Goal: Task Accomplishment & Management: Manage account settings

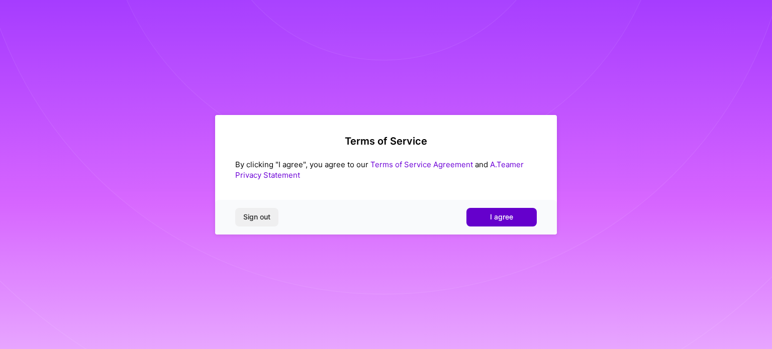
click at [506, 217] on span "I agree" at bounding box center [501, 217] width 23 height 10
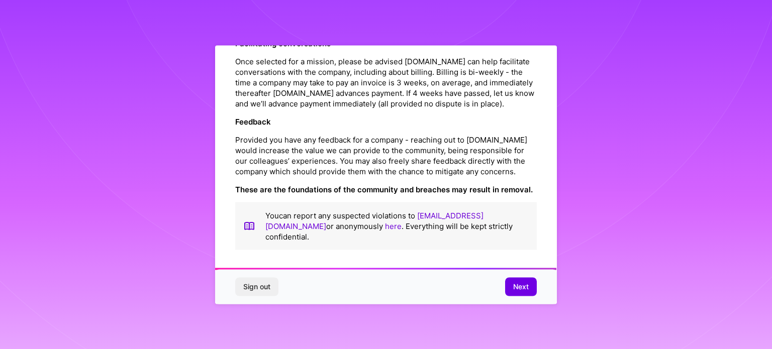
scroll to position [1166, 0]
click at [516, 290] on span "Next" at bounding box center [521, 287] width 16 height 10
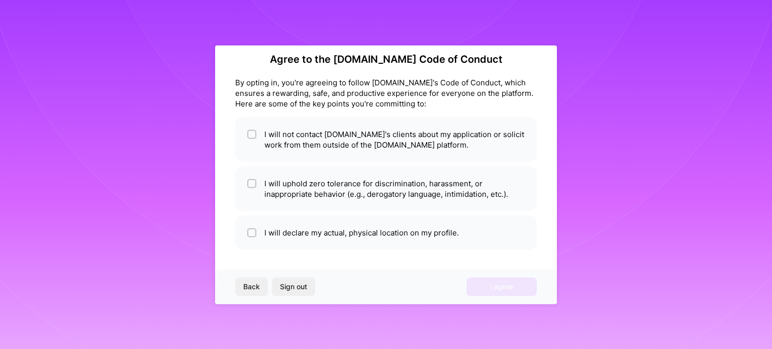
scroll to position [12, 0]
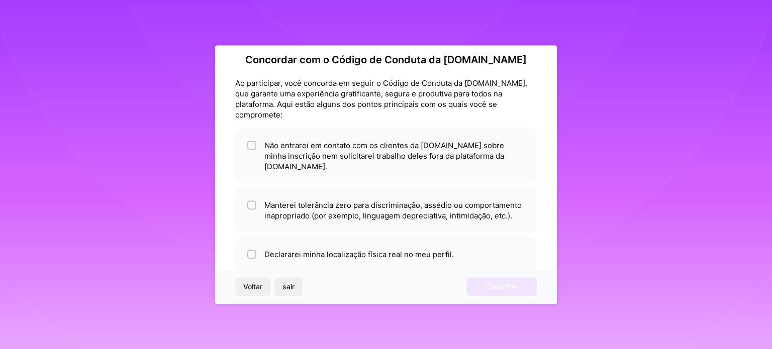
click at [608, 128] on div "Concordar com o Código de Conduta da [DOMAIN_NAME] Ao participar, você concorda…" at bounding box center [386, 174] width 772 height 349
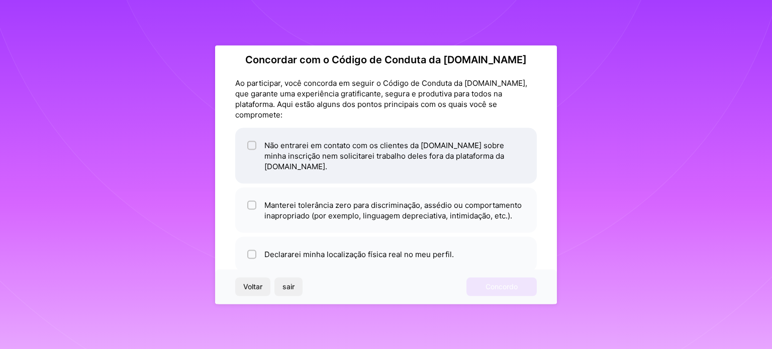
click at [255, 145] on input "checkbox" at bounding box center [252, 145] width 7 height 7
checkbox input "true"
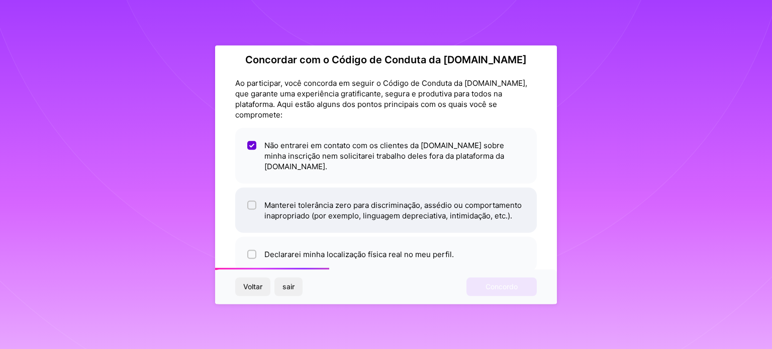
click at [253, 202] on input "checkbox" at bounding box center [252, 205] width 7 height 7
checkbox input "true"
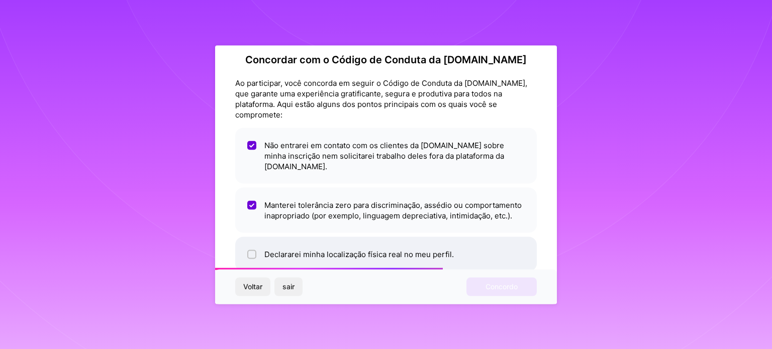
drag, startPoint x: 256, startPoint y: 257, endPoint x: 260, endPoint y: 249, distance: 9.0
click at [256, 257] on li "Declararei minha localização física real no meu perfil." at bounding box center [386, 254] width 302 height 35
checkbox input "true"
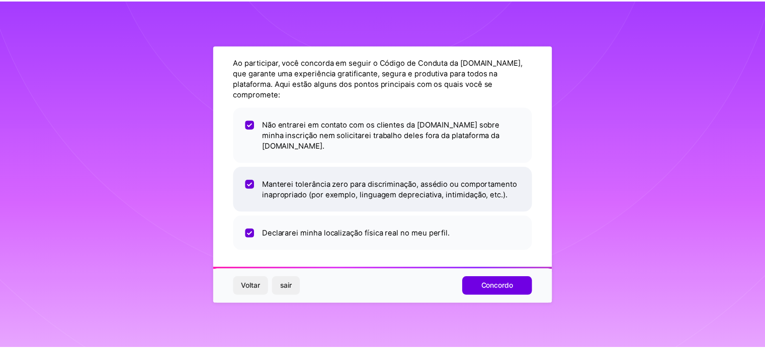
scroll to position [33, 0]
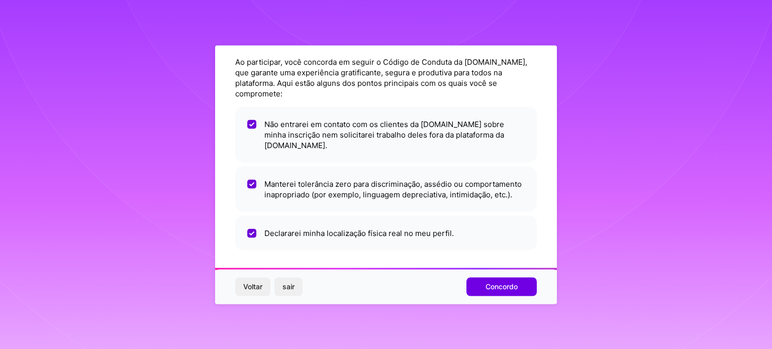
click at [499, 289] on font "Concordo" at bounding box center [502, 287] width 32 height 9
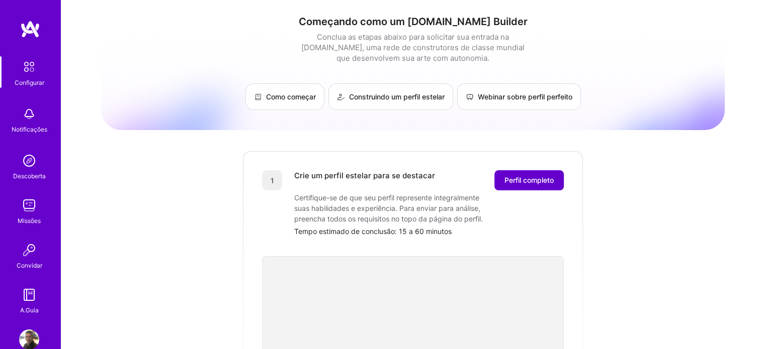
click at [541, 185] on span "Perfil completo" at bounding box center [528, 180] width 49 height 10
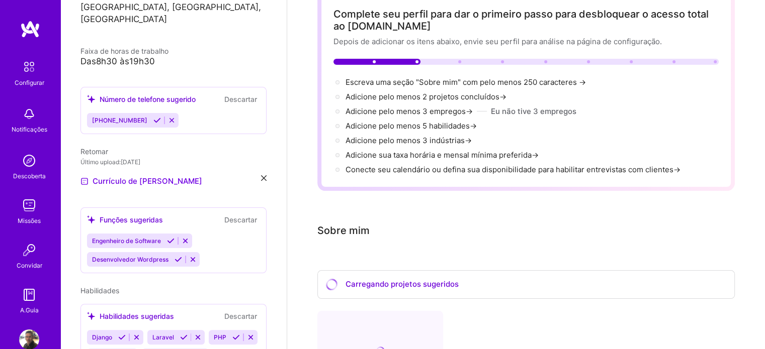
scroll to position [101, 0]
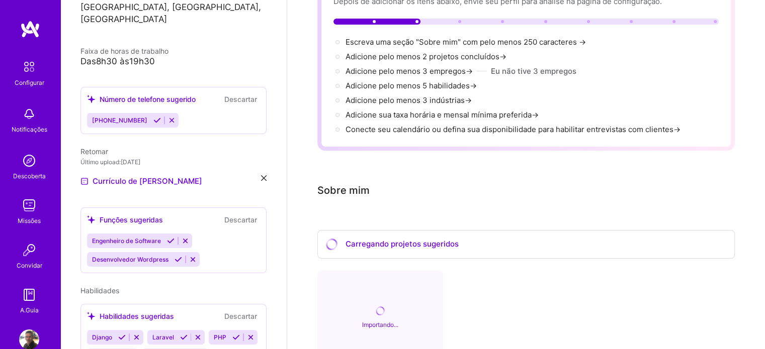
click at [142, 117] on font "[PHONE_NUMBER]" at bounding box center [119, 121] width 55 height 8
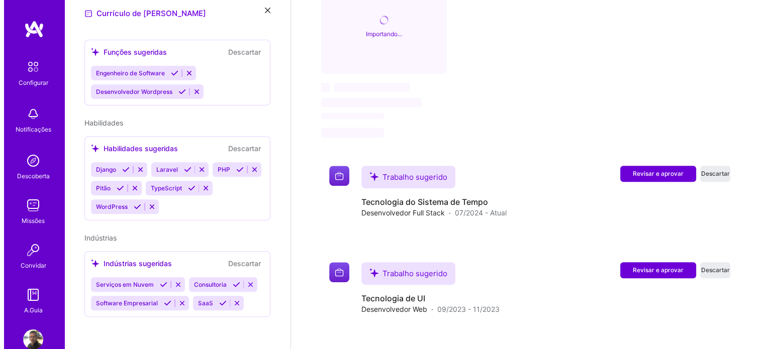
scroll to position [402, 0]
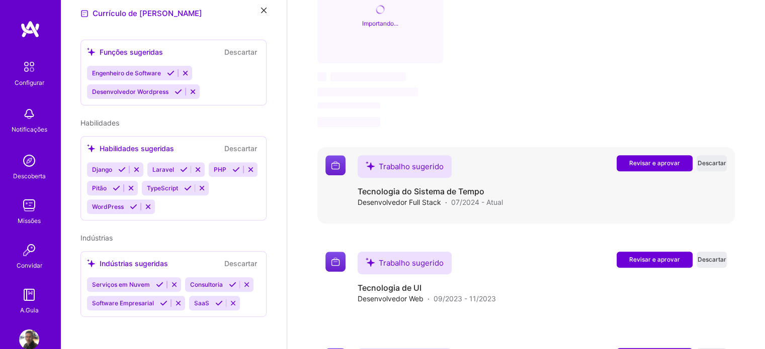
click at [644, 164] on font "Revisar e aprovar" at bounding box center [654, 163] width 51 height 8
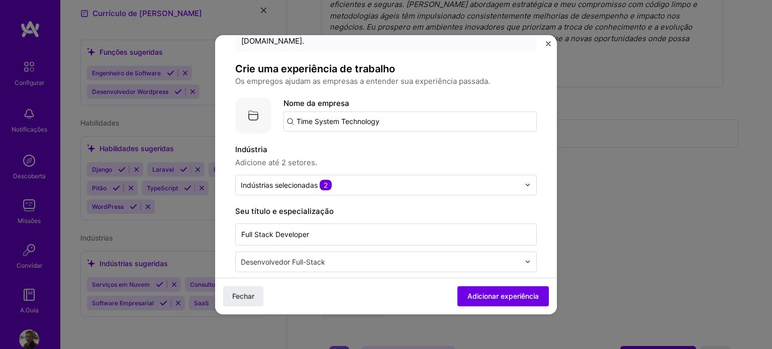
scroll to position [50, 0]
drag, startPoint x: 491, startPoint y: 298, endPoint x: 527, endPoint y: 251, distance: 59.4
click at [491, 297] on font "Adicionar experiência" at bounding box center [503, 296] width 71 height 9
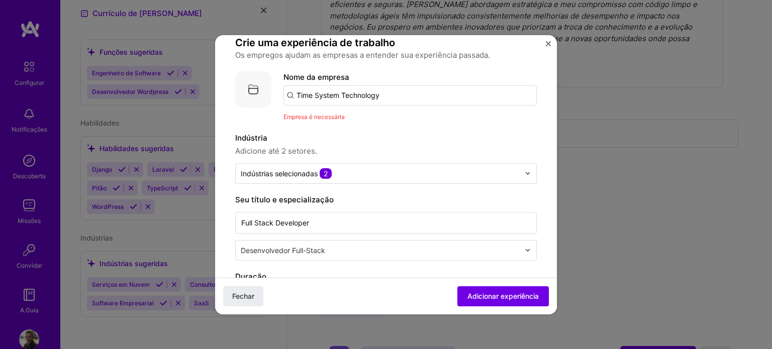
scroll to position [111, 0]
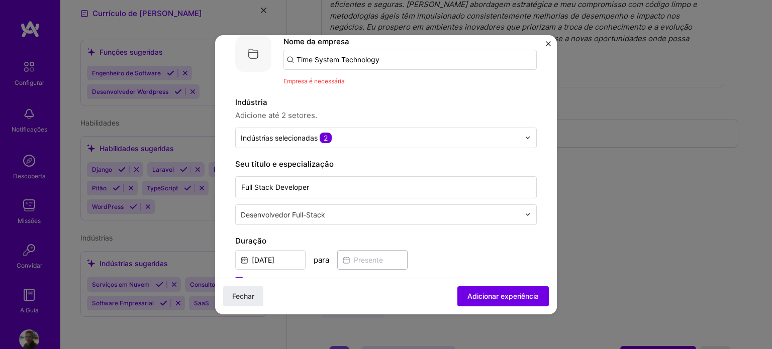
drag, startPoint x: 505, startPoint y: 297, endPoint x: 425, endPoint y: 210, distance: 118.1
click at [348, 76] on div "Empresa é necessária" at bounding box center [410, 81] width 253 height 11
click at [378, 55] on input "Time System Technology" at bounding box center [410, 60] width 253 height 20
click at [391, 59] on input "Time System Technology" at bounding box center [410, 60] width 253 height 20
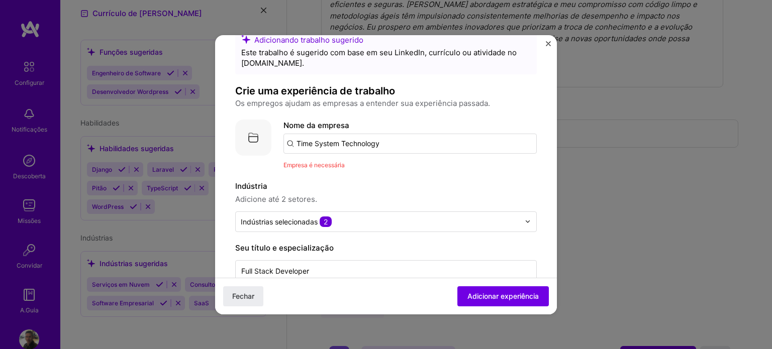
scroll to position [10, 0]
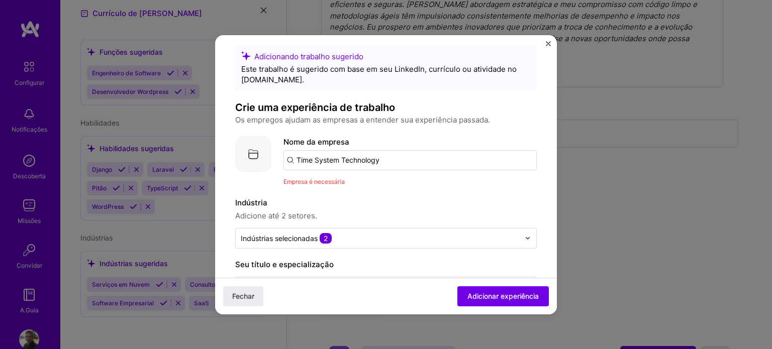
drag, startPoint x: 388, startPoint y: 160, endPoint x: 376, endPoint y: 157, distance: 12.6
click at [376, 157] on input "Time System Technology" at bounding box center [410, 160] width 253 height 20
type input "Time System Technologia"
click at [563, 193] on div "Adicionando trabalho sugerido Este trabalho é sugerido com base em seu LinkedIn…" at bounding box center [386, 174] width 772 height 349
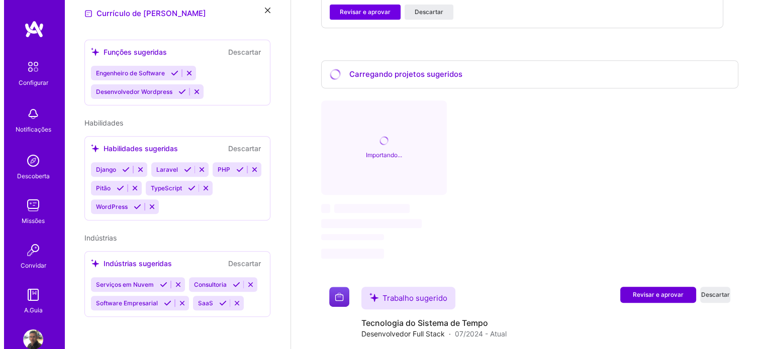
scroll to position [605, 0]
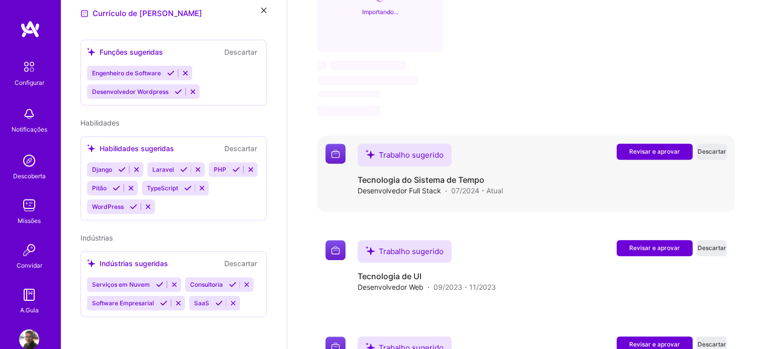
click at [645, 148] on font "Revisar e aprovar" at bounding box center [654, 152] width 51 height 8
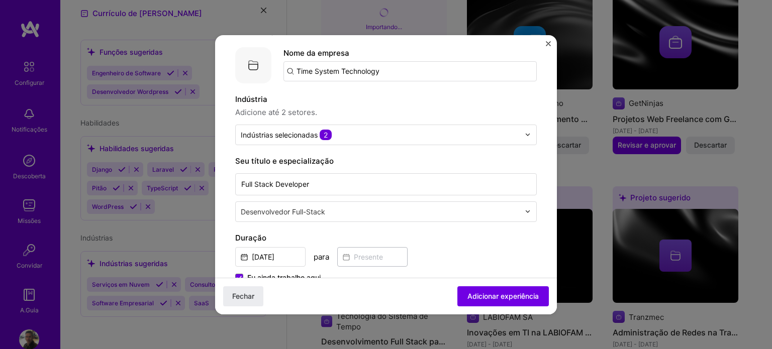
scroll to position [101, 0]
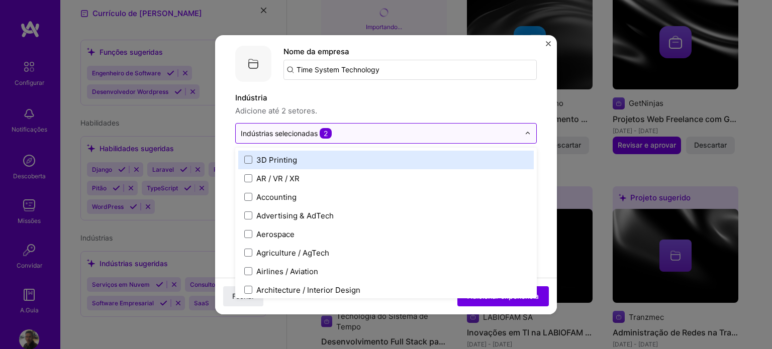
click at [348, 136] on input "text" at bounding box center [380, 133] width 279 height 11
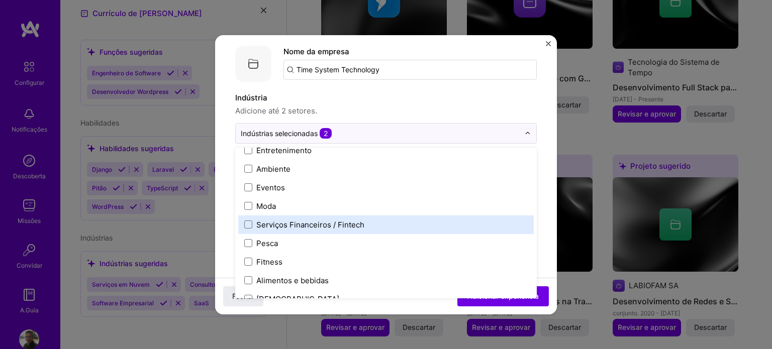
scroll to position [1006, 0]
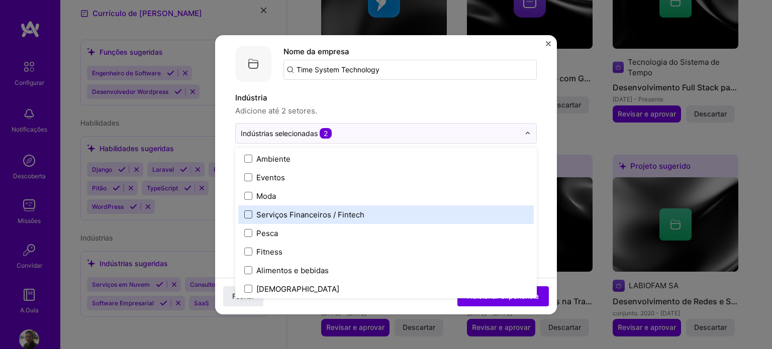
click at [247, 217] on span at bounding box center [248, 215] width 8 height 8
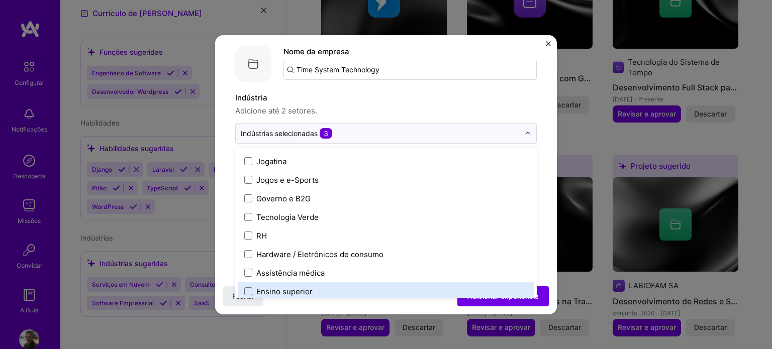
scroll to position [1207, 0]
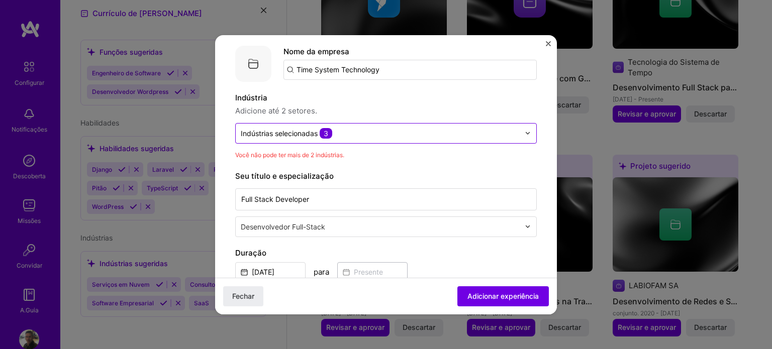
click at [328, 129] on font "3" at bounding box center [326, 133] width 5 height 9
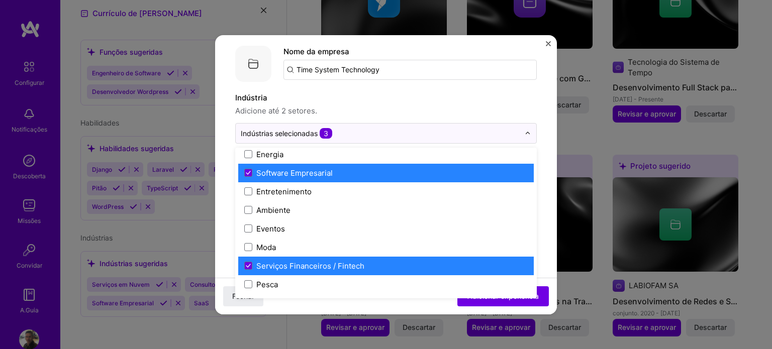
scroll to position [955, 0]
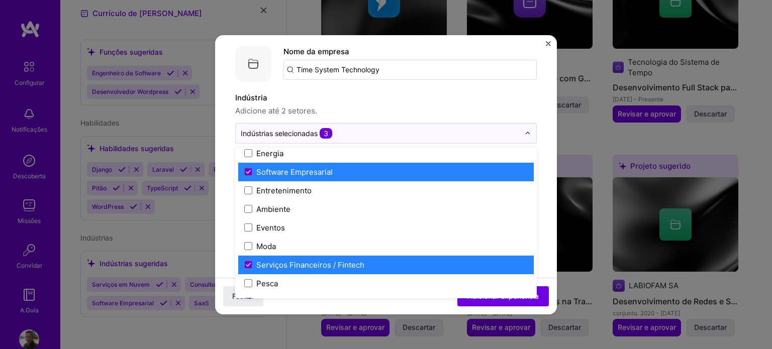
drag, startPoint x: 252, startPoint y: 261, endPoint x: 295, endPoint y: 255, distance: 43.1
click at [252, 261] on label "Serviços Financeiros / Fintech" at bounding box center [386, 265] width 284 height 11
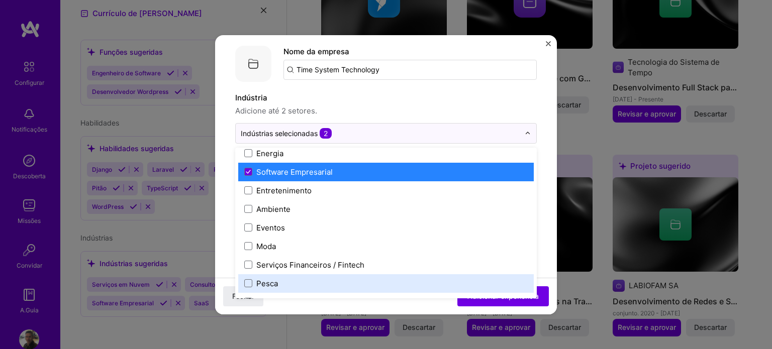
scroll to position [1156, 0]
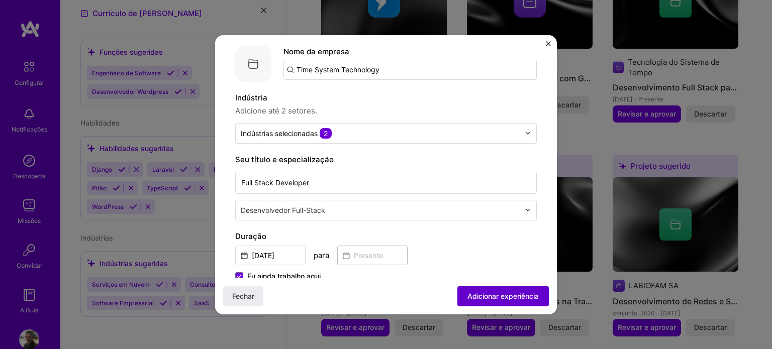
click at [509, 296] on font "Adicionar experiência" at bounding box center [503, 296] width 71 height 9
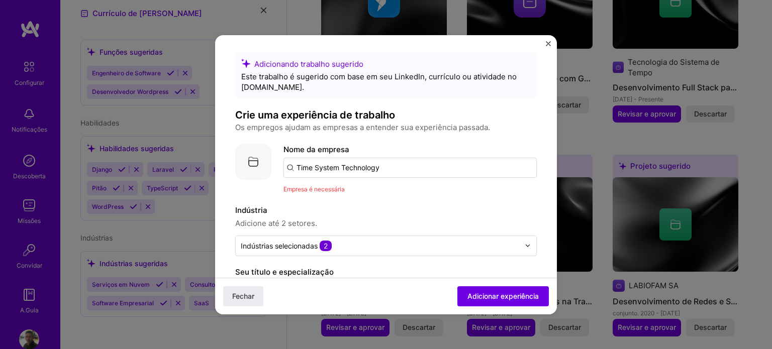
scroll to position [0, 0]
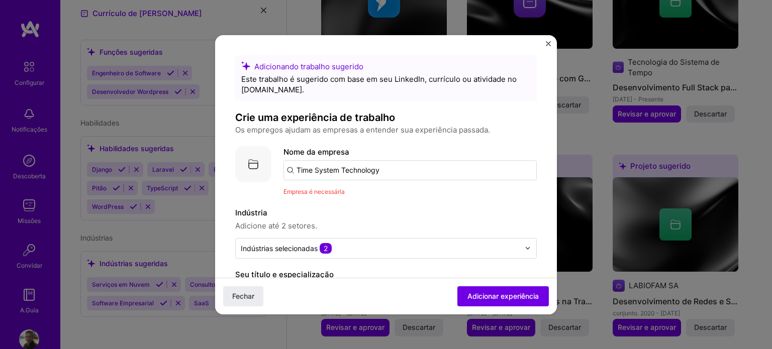
click at [386, 167] on input "Time System Technology" at bounding box center [410, 170] width 253 height 20
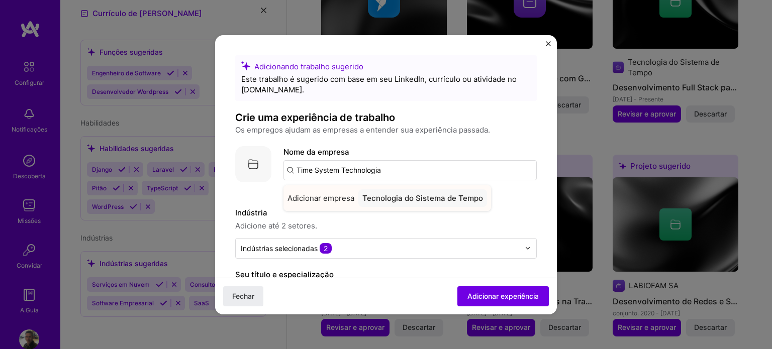
type input "Time System Technologia"
click at [318, 198] on font "Adicionar empresa" at bounding box center [321, 199] width 67 height 10
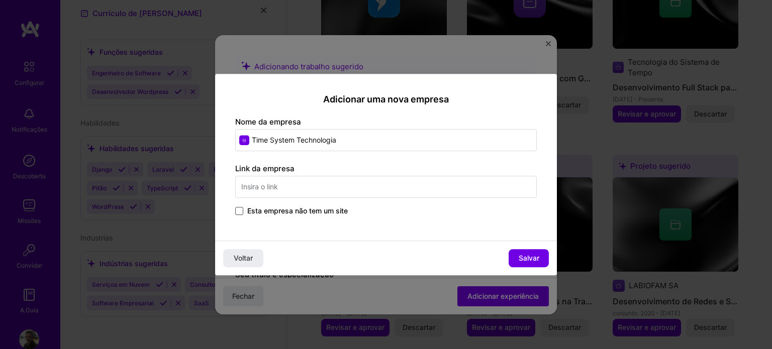
click at [238, 212] on span at bounding box center [239, 211] width 8 height 8
click at [0, 0] on input "Esta empresa não tem um site" at bounding box center [0, 0] width 0 height 0
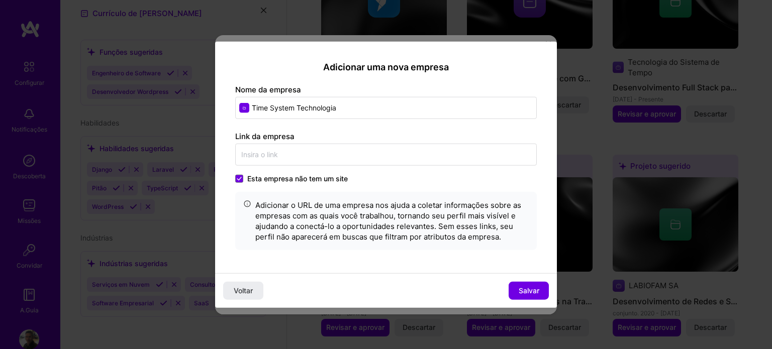
drag, startPoint x: 532, startPoint y: 294, endPoint x: 498, endPoint y: 265, distance: 44.6
click at [532, 293] on font "Salvar" at bounding box center [529, 291] width 21 height 9
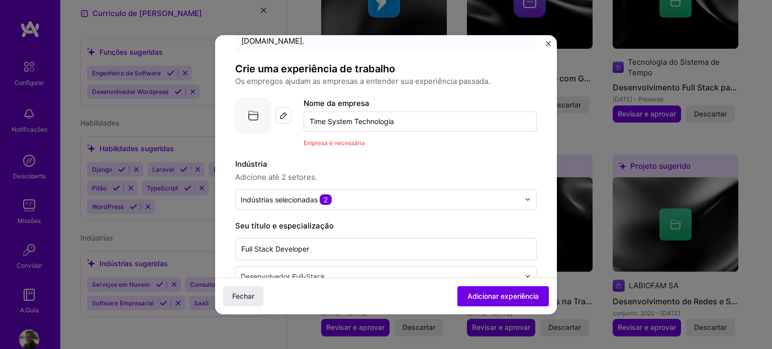
scroll to position [50, 0]
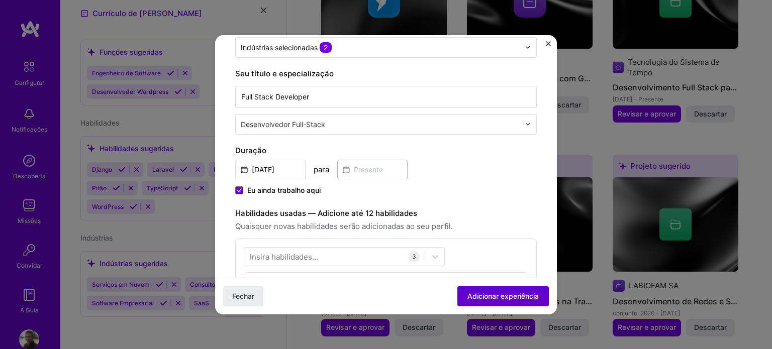
click at [489, 295] on font "Adicionar experiência" at bounding box center [503, 296] width 71 height 9
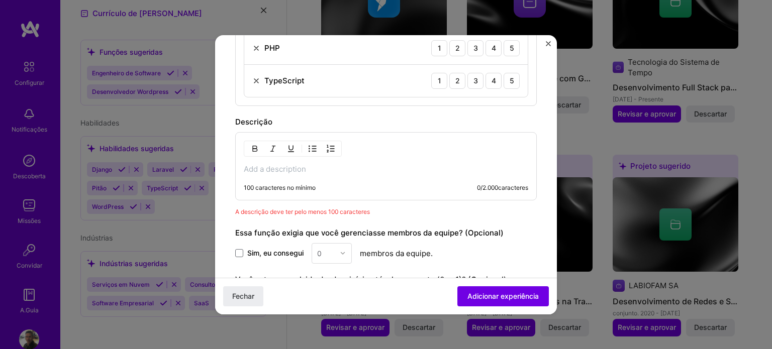
scroll to position [453, 0]
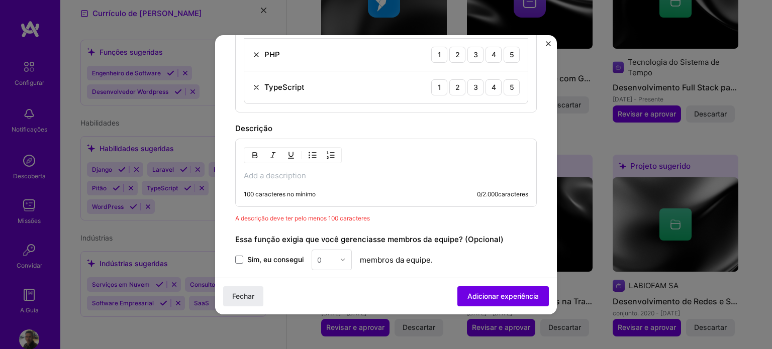
click at [261, 174] on p at bounding box center [386, 176] width 285 height 10
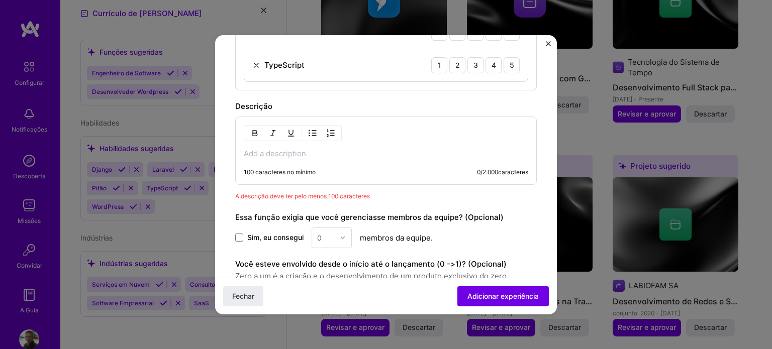
scroll to position [504, 0]
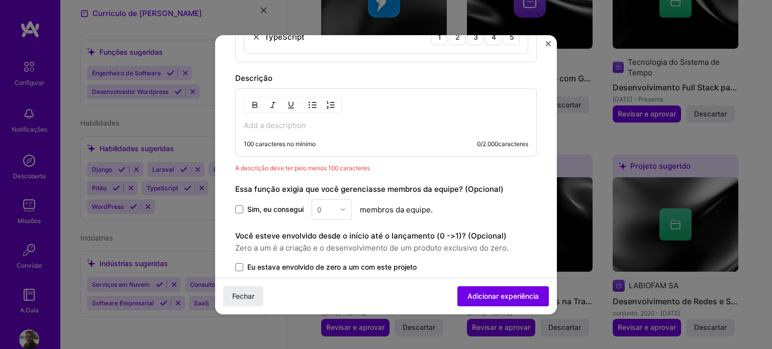
click at [273, 129] on div "100 caracteres no mínimo 0 / 2.000 caracteres" at bounding box center [386, 122] width 302 height 68
click at [259, 126] on p at bounding box center [386, 126] width 285 height 10
drag, startPoint x: 374, startPoint y: 122, endPoint x: 403, endPoint y: 123, distance: 29.2
click at [403, 123] on p "Development of applications in Php, Symfony framework Development" at bounding box center [386, 126] width 285 height 10
drag, startPoint x: 384, startPoint y: 140, endPoint x: 376, endPoint y: 142, distance: 8.4
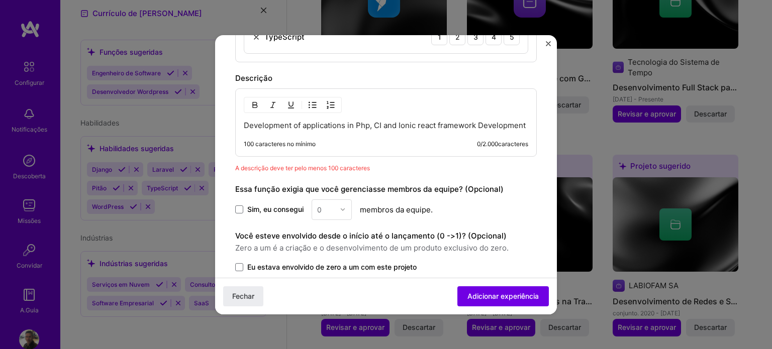
click at [383, 139] on div "Development of applications in Php, CI and Ionic react framework Development 10…" at bounding box center [386, 122] width 302 height 68
click at [308, 131] on p "Development of applications in Php, CI and Ionic react framework Development" at bounding box center [386, 126] width 285 height 10
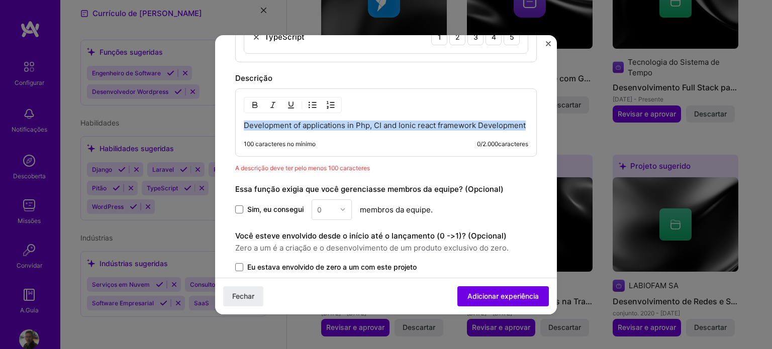
drag, startPoint x: 304, startPoint y: 132, endPoint x: 206, endPoint y: 124, distance: 98.3
click at [206, 124] on div "Adicionando trabalho sugerido Este trabalho é sugerido com base em seu LinkedIn…" at bounding box center [386, 174] width 772 height 349
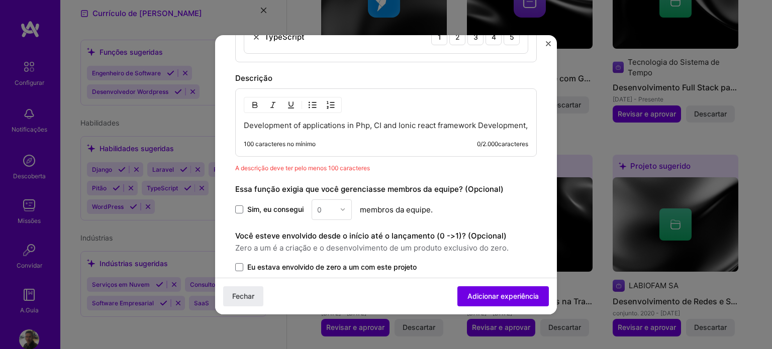
drag, startPoint x: 308, startPoint y: 136, endPoint x: 209, endPoint y: 128, distance: 99.4
click at [209, 128] on div "Adicionando trabalho sugerido Este trabalho é sugerido com base em seu LinkedIn…" at bounding box center [386, 174] width 772 height 349
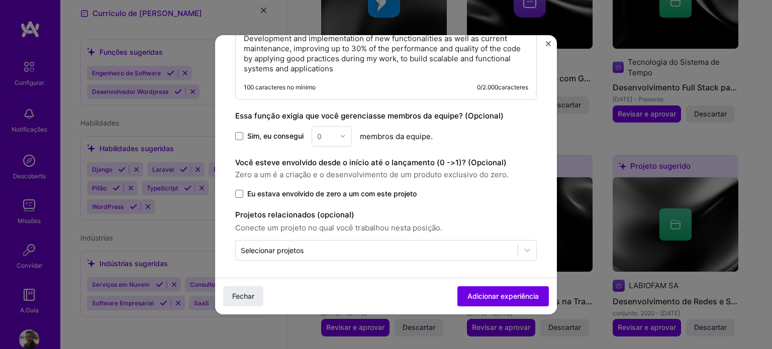
scroll to position [591, 0]
drag, startPoint x: 489, startPoint y: 293, endPoint x: 479, endPoint y: 293, distance: 10.1
click at [488, 293] on font "Adicionar experiência" at bounding box center [503, 296] width 71 height 9
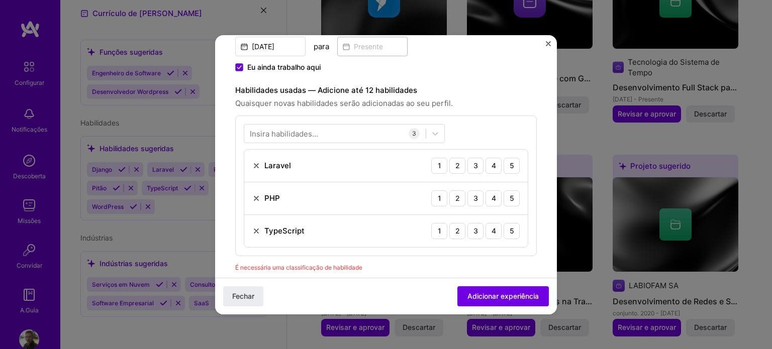
scroll to position [308, 0]
click at [492, 167] on font "4" at bounding box center [494, 167] width 5 height 9
click at [492, 199] on font "4" at bounding box center [494, 200] width 5 height 9
click at [293, 131] on font "Insira habilidades..." at bounding box center [284, 136] width 68 height 10
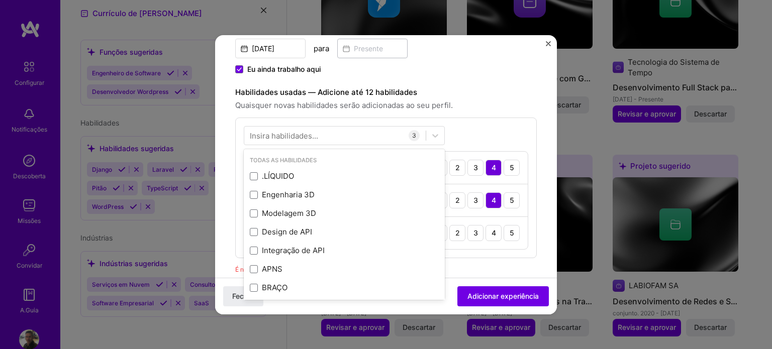
click at [293, 131] on font "Insira habilidades..." at bounding box center [284, 136] width 68 height 10
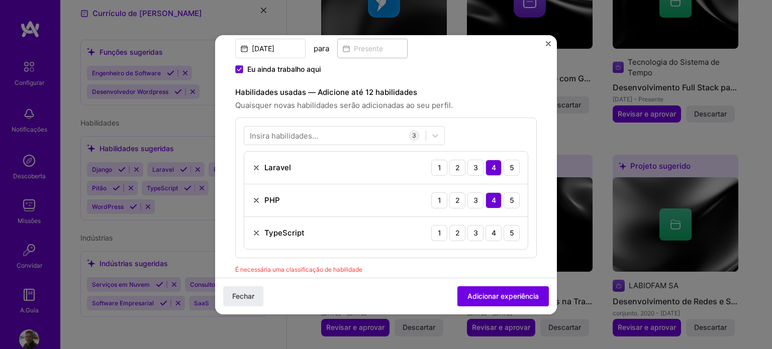
click at [297, 135] on font "Insira habilidades..." at bounding box center [284, 136] width 68 height 10
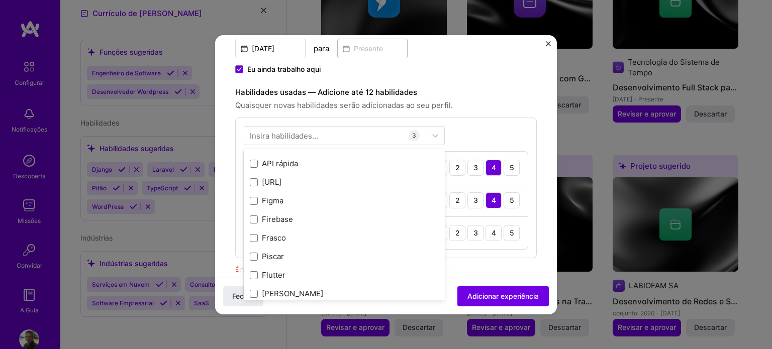
scroll to position [2413, 0]
click at [284, 135] on font "Insira habilidades..." at bounding box center [284, 136] width 68 height 10
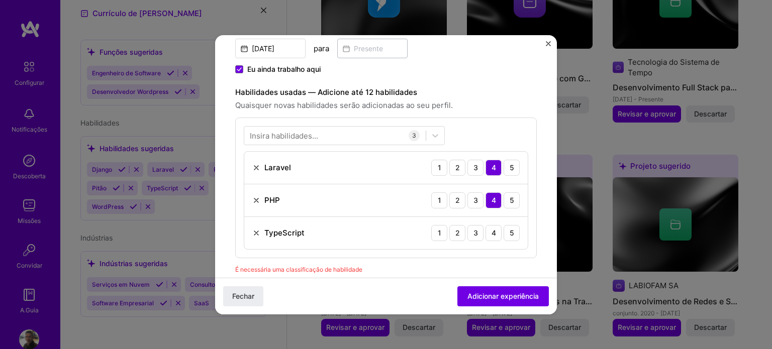
drag, startPoint x: 486, startPoint y: 232, endPoint x: 329, endPoint y: 228, distance: 156.9
click at [492, 232] on font "4" at bounding box center [494, 233] width 5 height 9
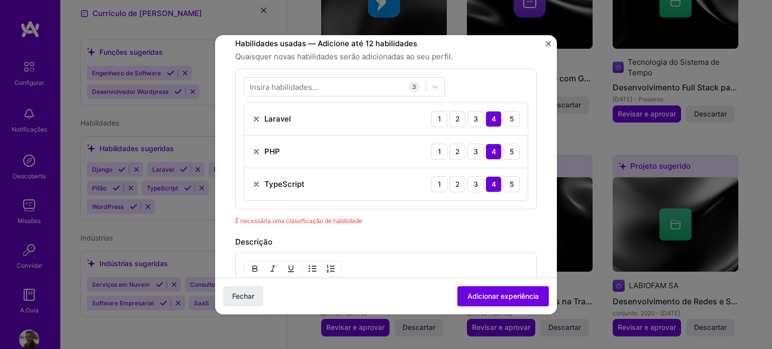
scroll to position [358, 0]
drag, startPoint x: 396, startPoint y: 217, endPoint x: 390, endPoint y: 214, distance: 6.5
click at [395, 217] on div "É necessária uma classificação de habilidade" at bounding box center [386, 219] width 302 height 11
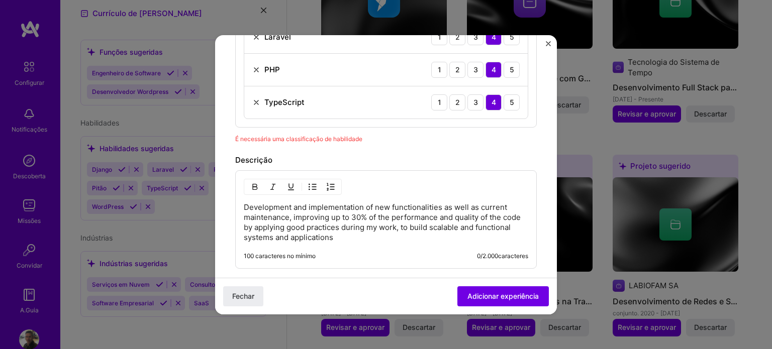
scroll to position [459, 0]
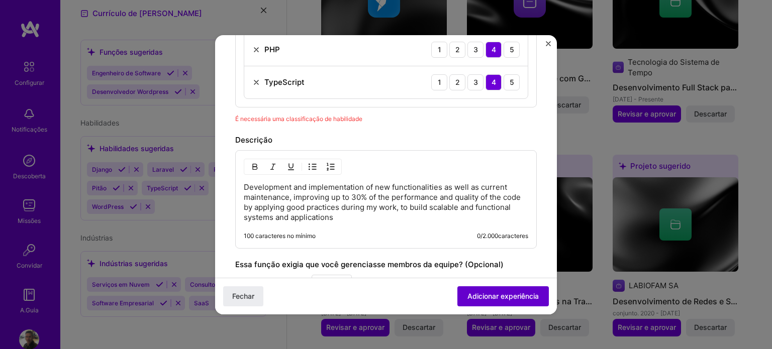
click at [481, 296] on font "Adicionar experiência" at bounding box center [503, 296] width 71 height 9
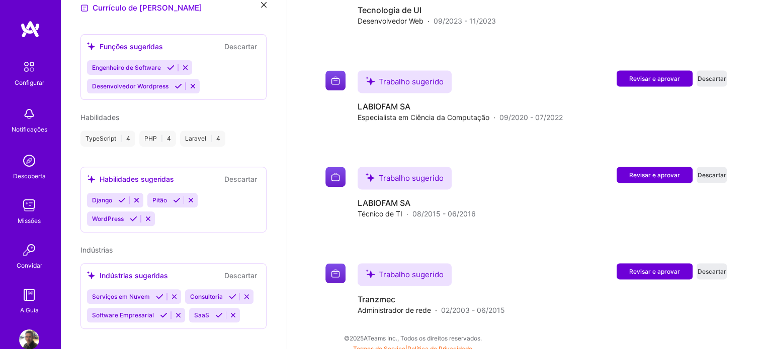
scroll to position [1407, 0]
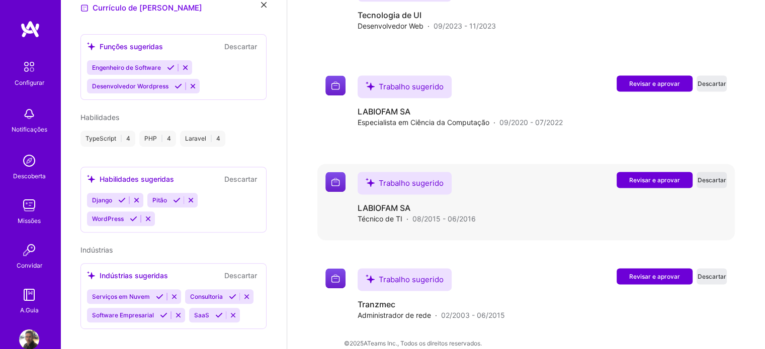
click at [705, 176] on font "Descartar" at bounding box center [711, 180] width 29 height 8
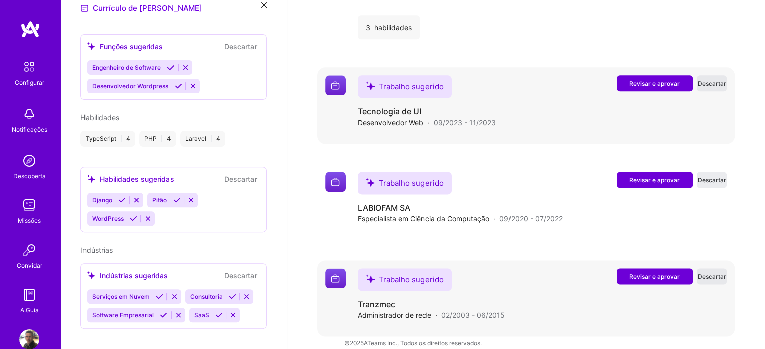
click at [716, 80] on font "Descartar" at bounding box center [711, 84] width 29 height 8
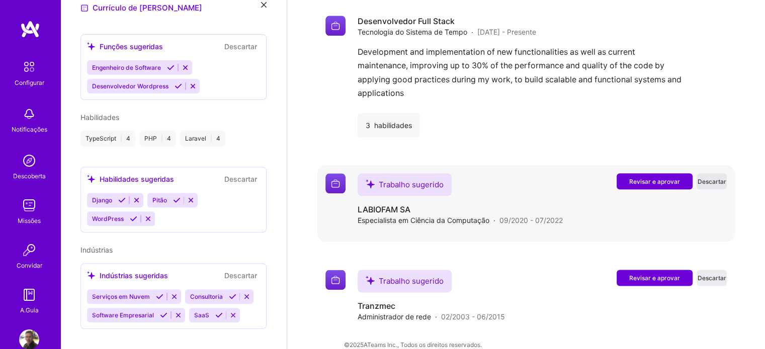
scroll to position [1214, 0]
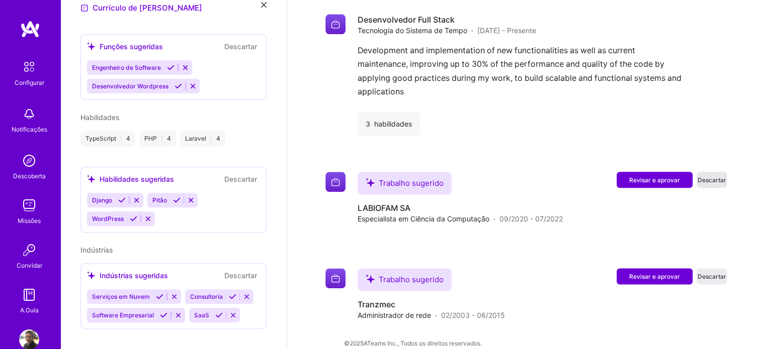
drag, startPoint x: 722, startPoint y: 265, endPoint x: 722, endPoint y: 239, distance: 26.6
click at [721, 273] on font "Descartar" at bounding box center [711, 277] width 29 height 8
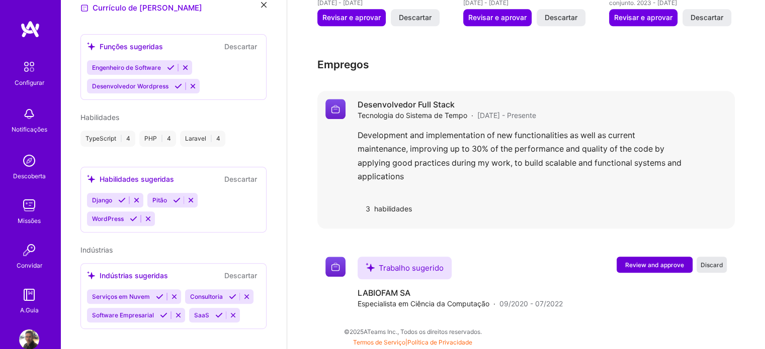
scroll to position [1118, 0]
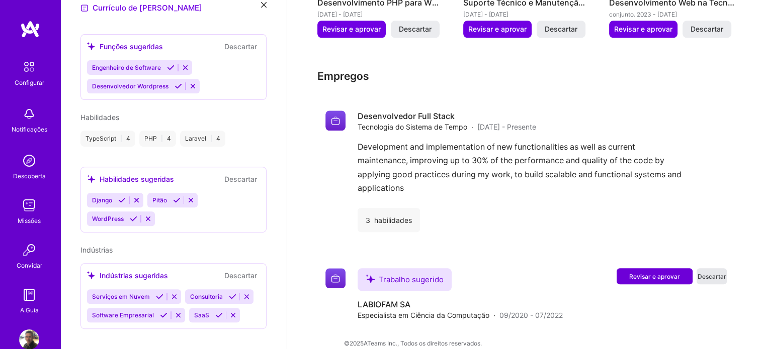
click at [714, 273] on font "Descartar" at bounding box center [711, 277] width 29 height 8
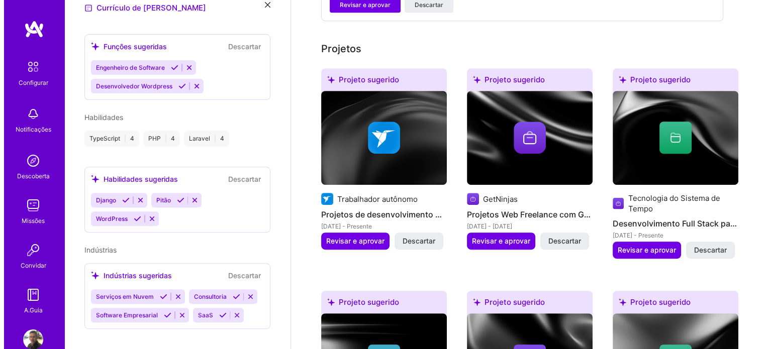
scroll to position [468, 0]
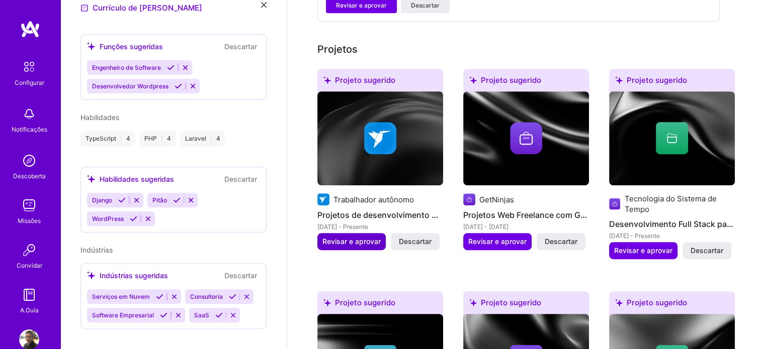
click at [351, 237] on font "Revisar e aprovar" at bounding box center [351, 241] width 58 height 9
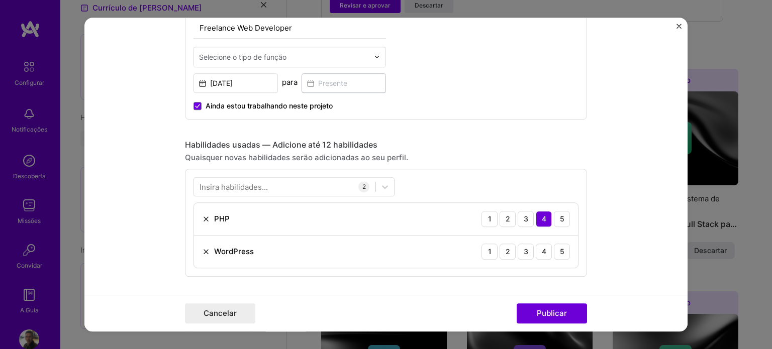
scroll to position [402, 0]
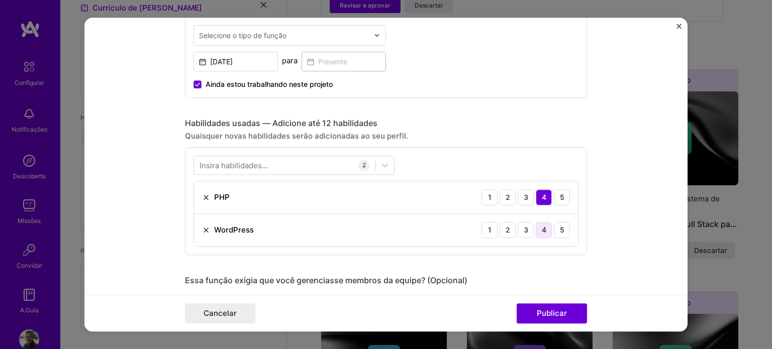
click at [542, 230] on font "4" at bounding box center [544, 230] width 5 height 9
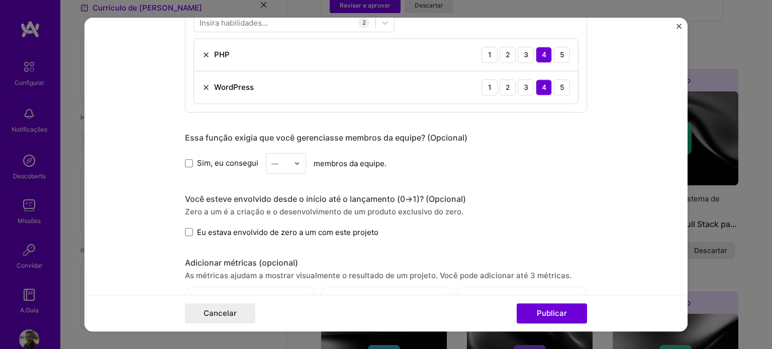
scroll to position [553, 0]
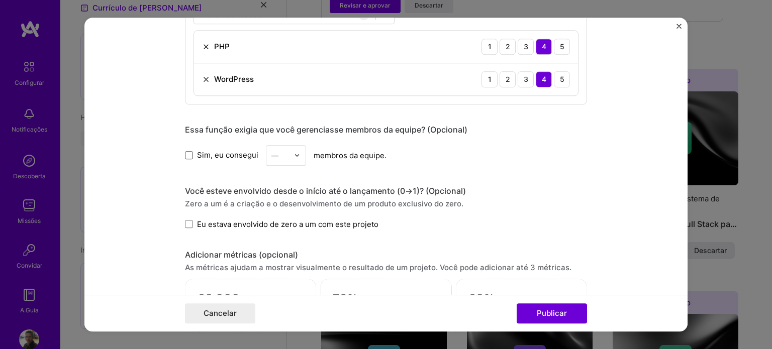
click at [185, 153] on span at bounding box center [189, 155] width 8 height 8
click at [0, 0] on input "Sim, eu consegui" at bounding box center [0, 0] width 0 height 0
click at [186, 222] on span at bounding box center [189, 224] width 8 height 8
click at [0, 0] on input "Eu estava envolvido de zero a um com este projeto" at bounding box center [0, 0] width 0 height 0
drag, startPoint x: 187, startPoint y: 153, endPoint x: 217, endPoint y: 163, distance: 31.6
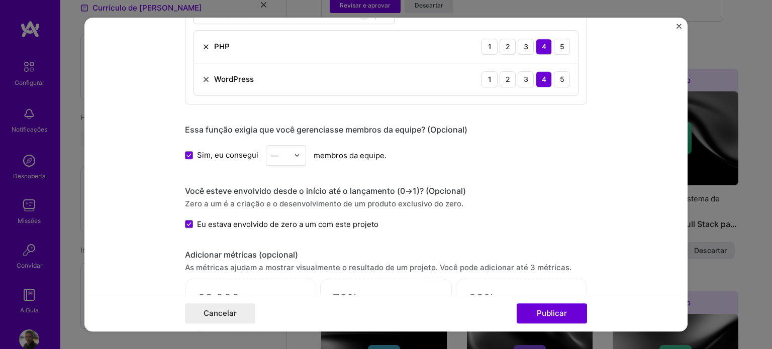
click at [187, 154] on icon at bounding box center [189, 155] width 5 height 4
click at [0, 0] on input "Sim, eu consegui" at bounding box center [0, 0] width 0 height 0
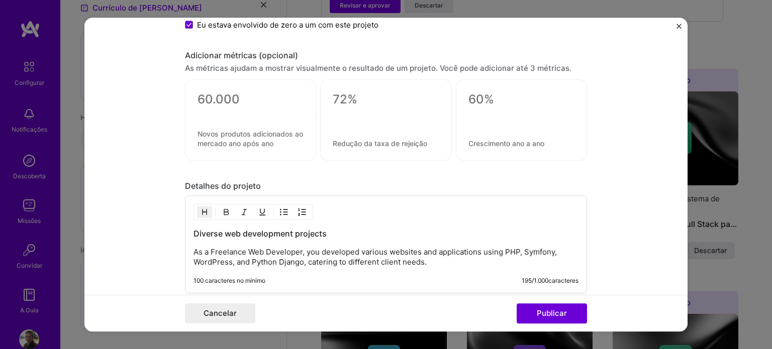
scroll to position [754, 0]
click at [547, 310] on font "Publicar" at bounding box center [552, 314] width 30 height 10
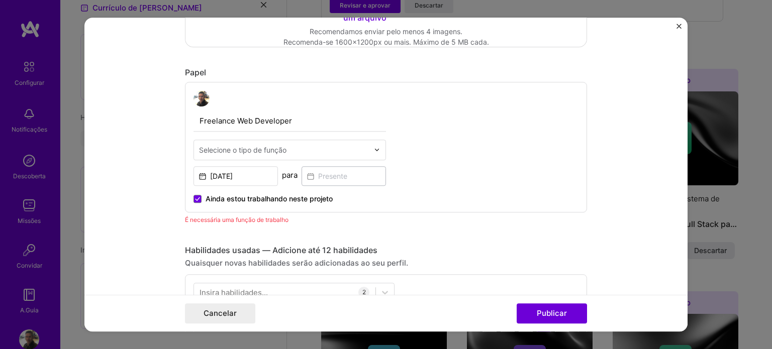
scroll to position [287, 0]
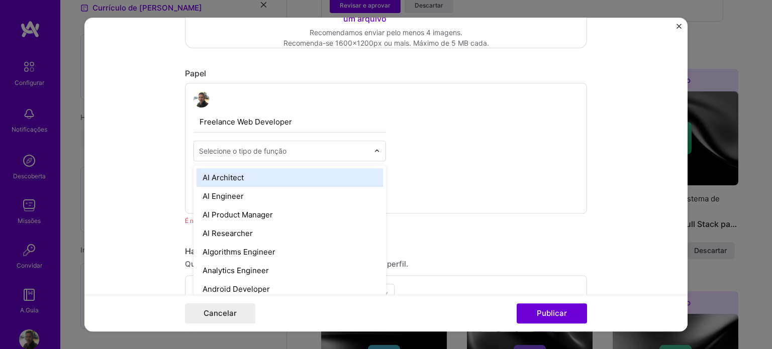
click at [232, 147] on font "Selecione o tipo de função" at bounding box center [242, 151] width 87 height 9
type input "D"
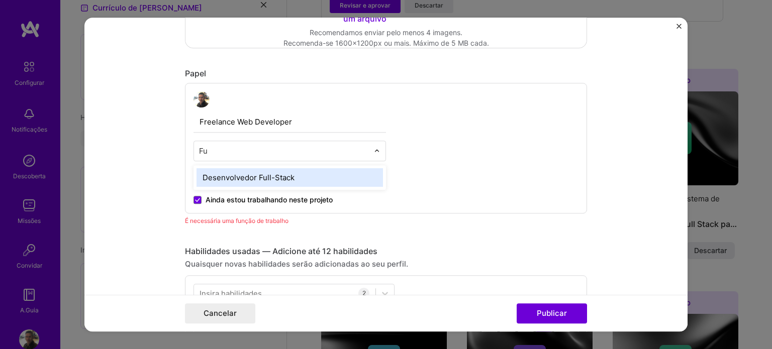
type input "Ful"
click at [264, 178] on font "Desenvolvedor Full-Stack" at bounding box center [249, 178] width 92 height 10
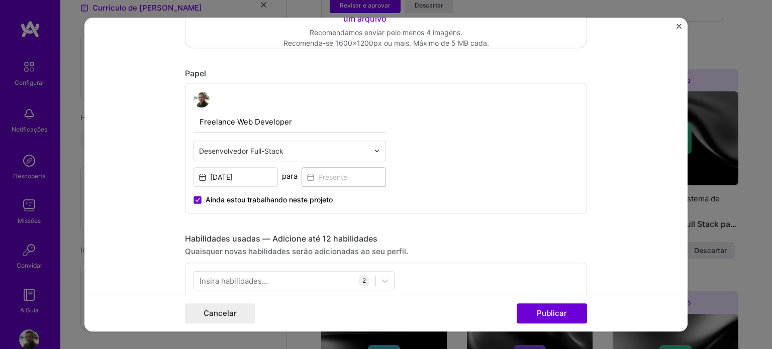
scroll to position [488, 0]
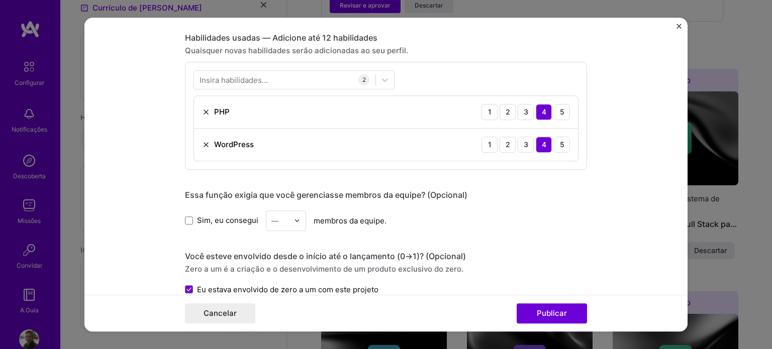
click at [551, 321] on button "Publicar" at bounding box center [552, 314] width 70 height 20
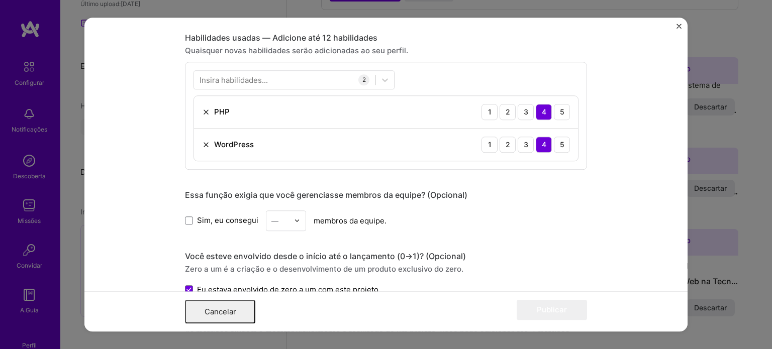
scroll to position [0, 0]
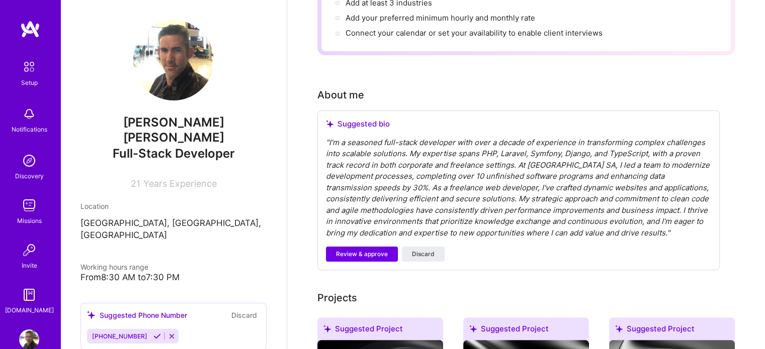
scroll to position [302, 0]
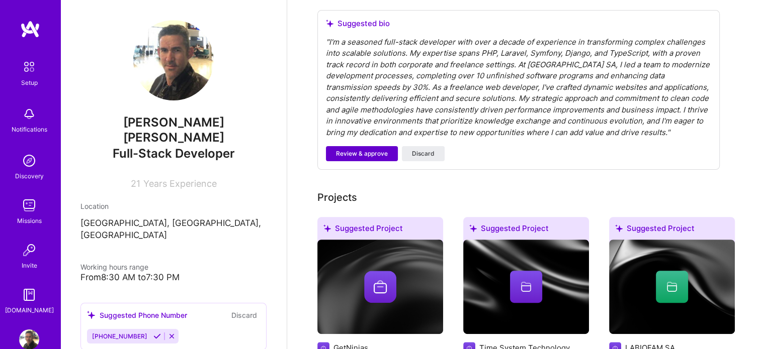
click at [341, 149] on span "Review & approve" at bounding box center [362, 153] width 52 height 9
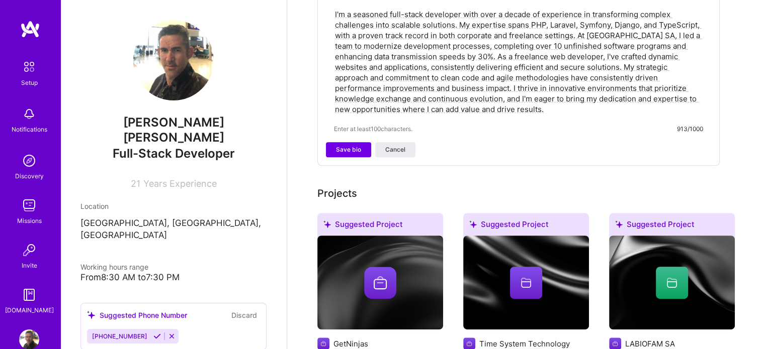
scroll to position [352, 0]
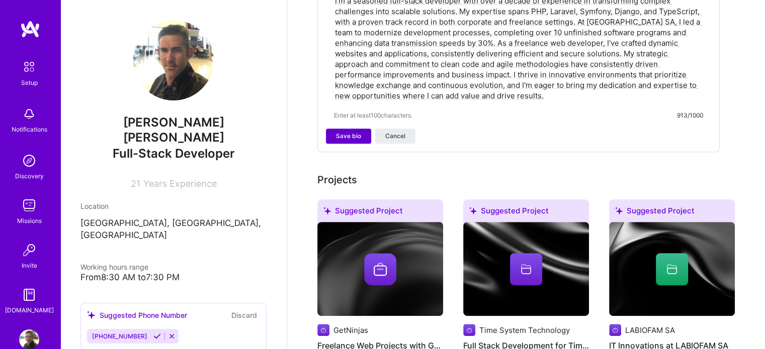
click at [348, 129] on button "Save bio" at bounding box center [348, 136] width 45 height 15
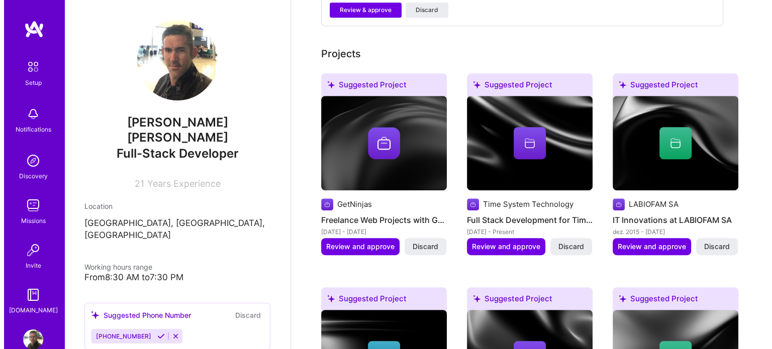
scroll to position [553, 0]
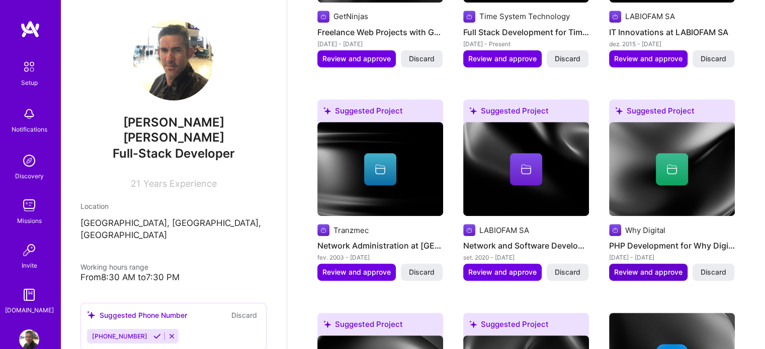
click at [633, 267] on span "Review and approve" at bounding box center [648, 272] width 68 height 10
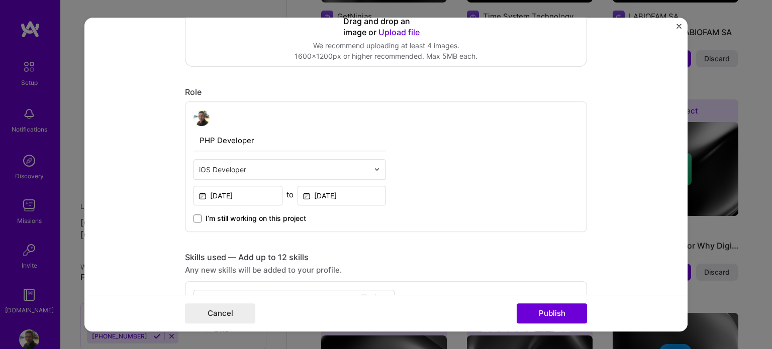
scroll to position [352, 0]
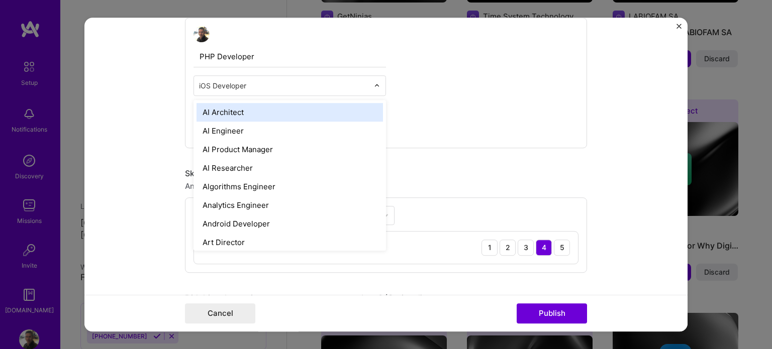
click at [336, 83] on input "text" at bounding box center [284, 85] width 170 height 11
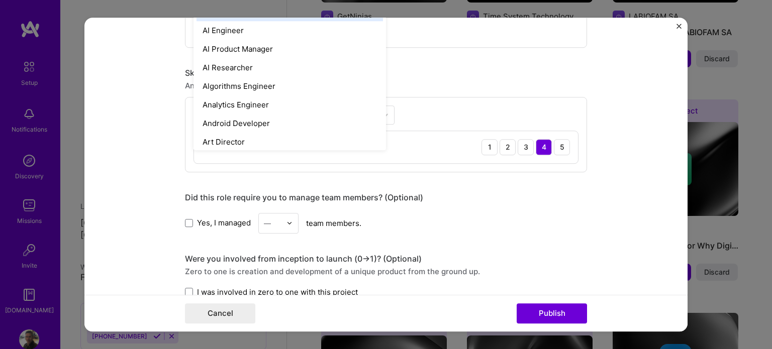
click at [488, 103] on div "Enter skills... 1 PHP 1 2 3 4 5" at bounding box center [386, 134] width 402 height 75
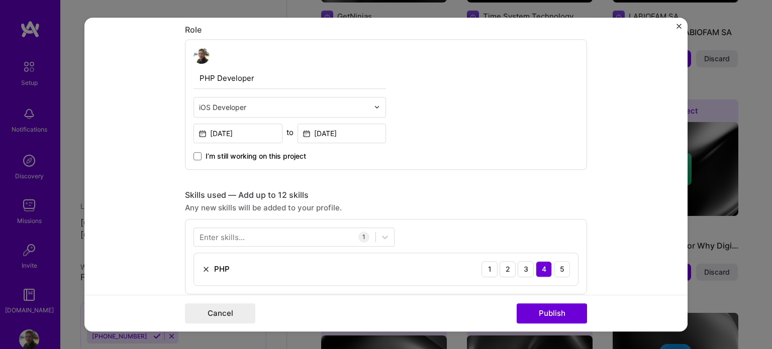
scroll to position [302, 0]
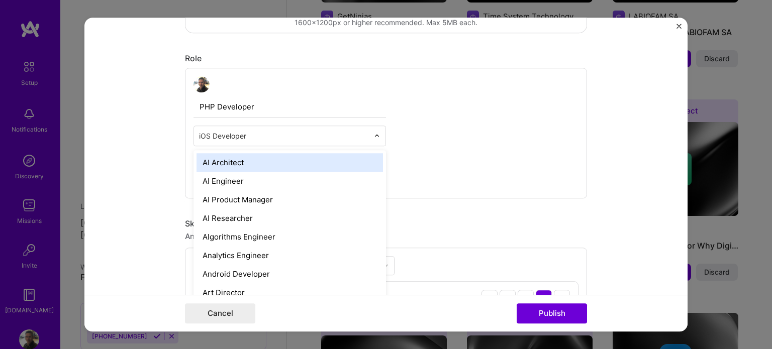
click at [278, 132] on input "text" at bounding box center [284, 136] width 170 height 11
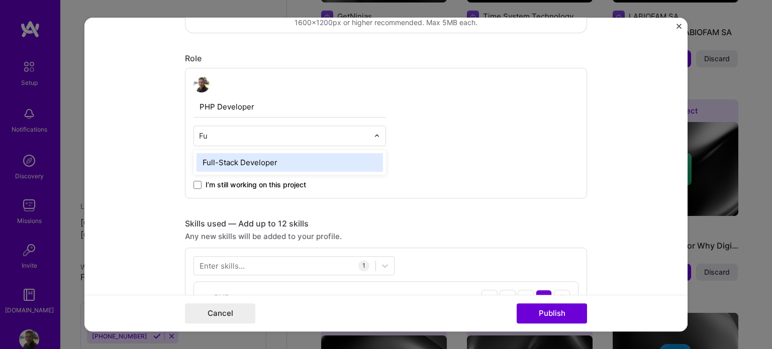
type input "Ful"
click at [266, 159] on div "Full-Stack Developer" at bounding box center [290, 162] width 187 height 19
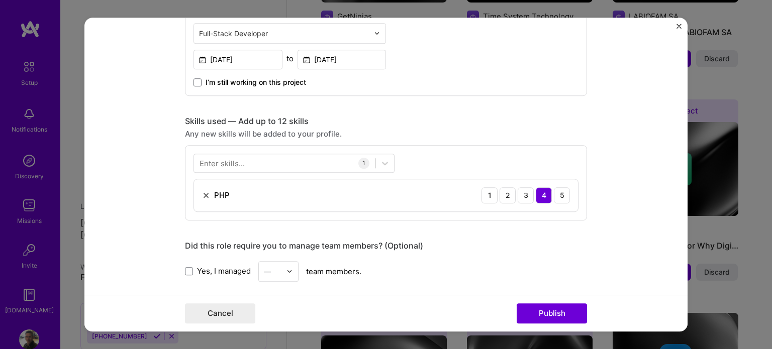
scroll to position [452, 0]
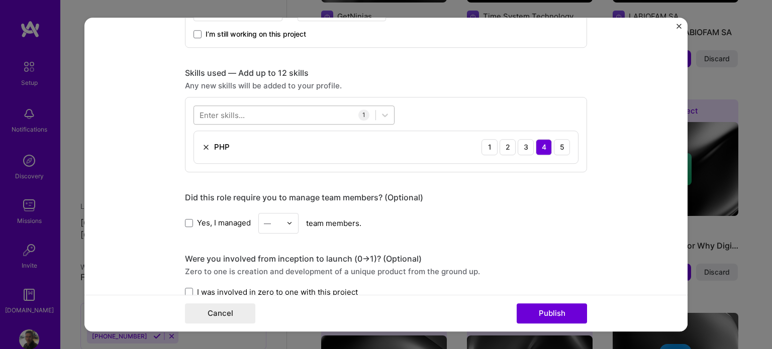
click at [243, 114] on div at bounding box center [284, 115] width 181 height 17
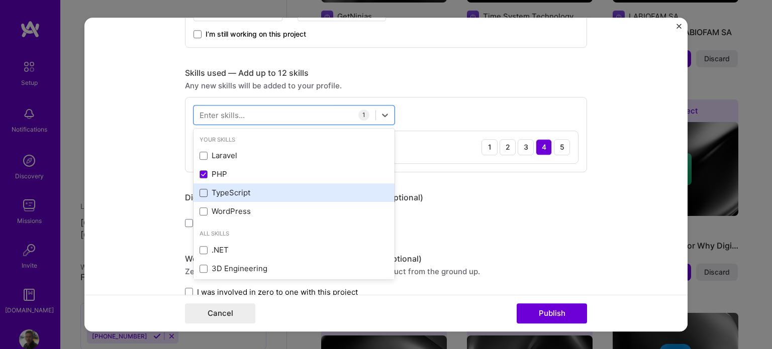
click at [201, 190] on span at bounding box center [204, 193] width 8 height 8
click at [0, 0] on input "checkbox" at bounding box center [0, 0] width 0 height 0
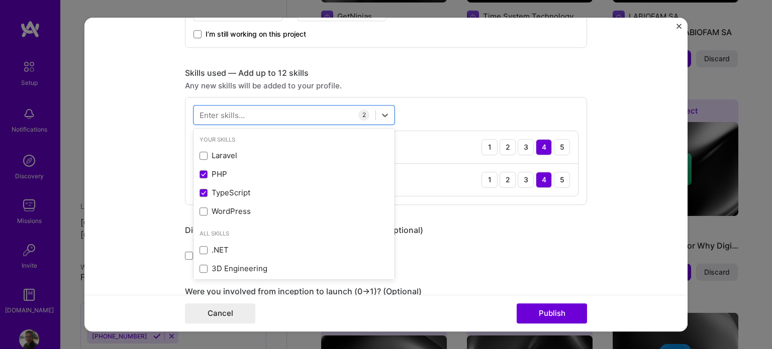
click at [505, 219] on div "Editing suggested project This project is suggested based on your LinkedIn, res…" at bounding box center [386, 142] width 402 height 1115
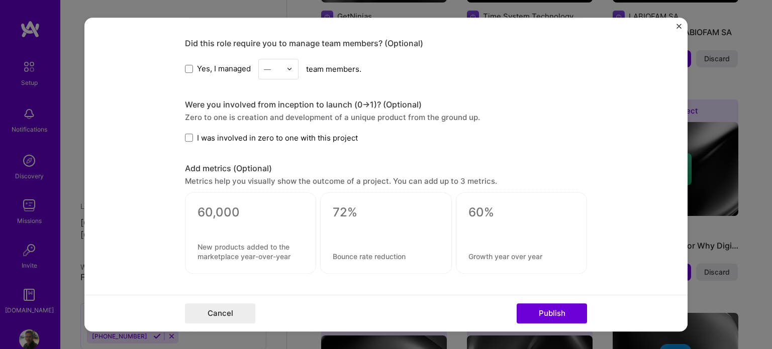
scroll to position [654, 0]
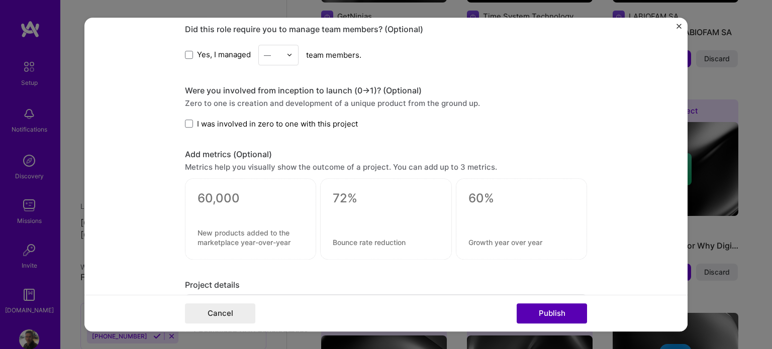
click at [544, 314] on button "Publish" at bounding box center [552, 314] width 70 height 20
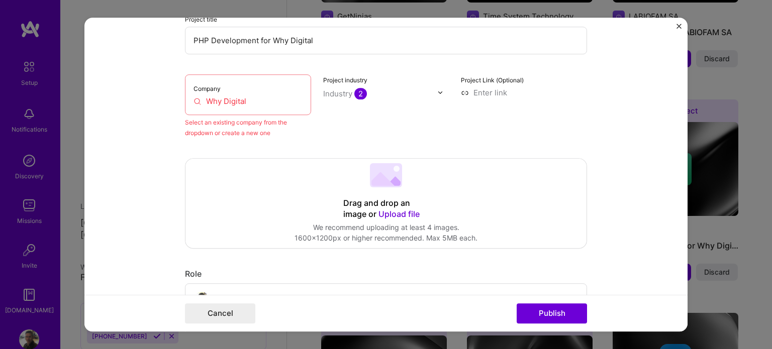
scroll to position [66, 0]
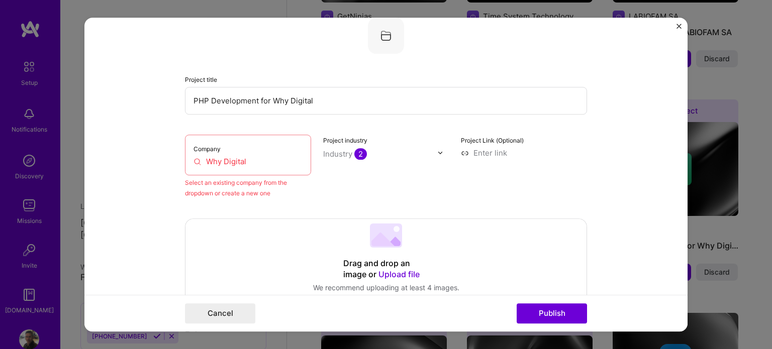
click at [219, 158] on input "Why Digital" at bounding box center [248, 161] width 109 height 11
click at [253, 163] on input "Why Digital" at bounding box center [248, 161] width 109 height 11
drag, startPoint x: 261, startPoint y: 165, endPoint x: 194, endPoint y: 164, distance: 67.9
click at [194, 164] on input "Why Digital" at bounding box center [248, 161] width 109 height 11
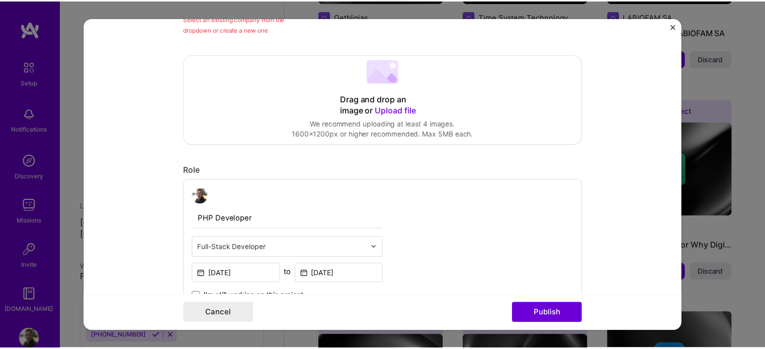
scroll to position [217, 0]
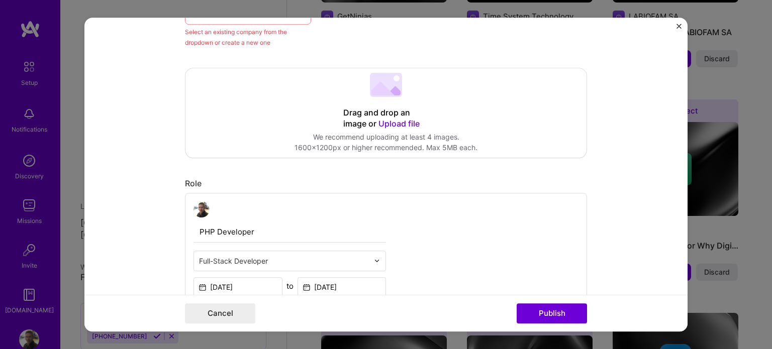
click at [677, 25] on img "Close" at bounding box center [679, 26] width 5 height 5
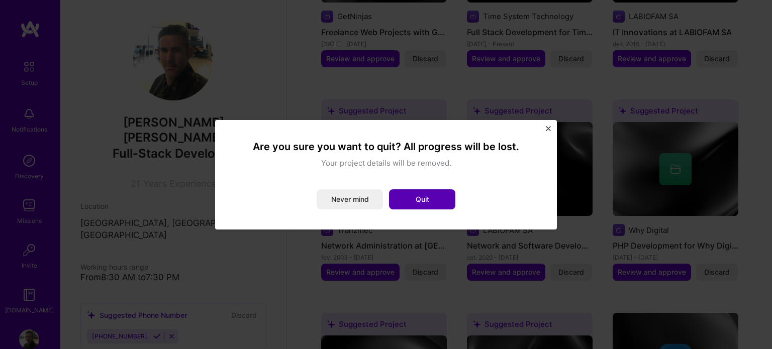
click at [416, 198] on button "Quit" at bounding box center [422, 200] width 66 height 20
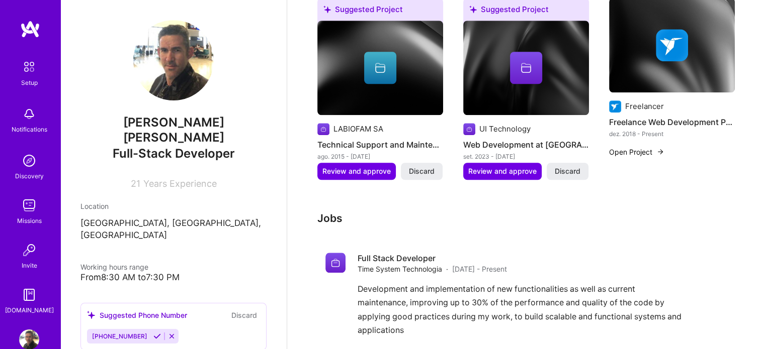
scroll to position [911, 0]
